Goal: Navigation & Orientation: Understand site structure

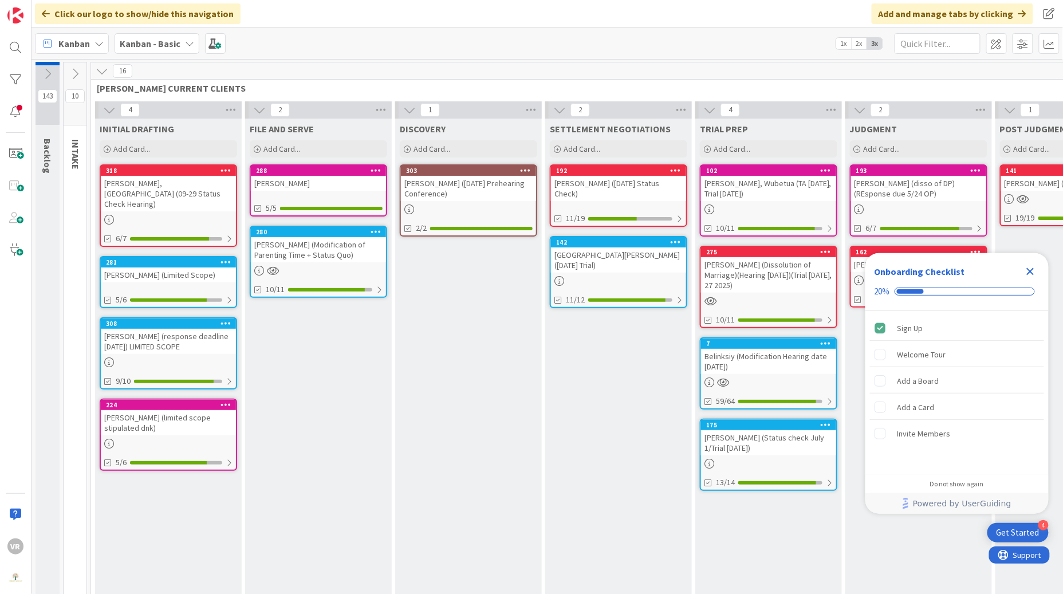
click at [108, 72] on button at bounding box center [101, 71] width 15 height 15
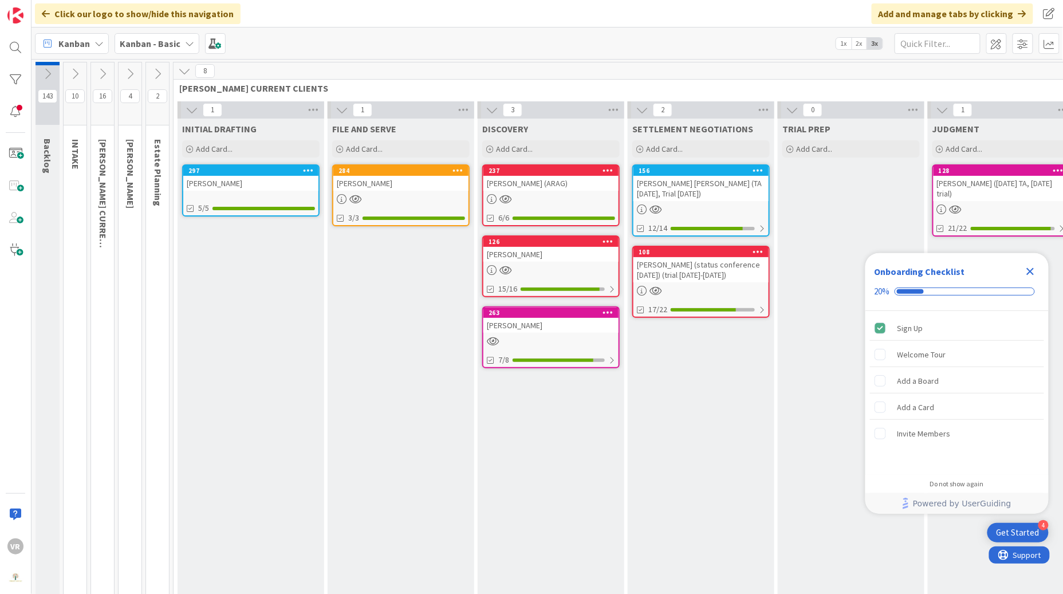
click at [69, 73] on icon at bounding box center [75, 74] width 13 height 13
